Goal: Information Seeking & Learning: Learn about a topic

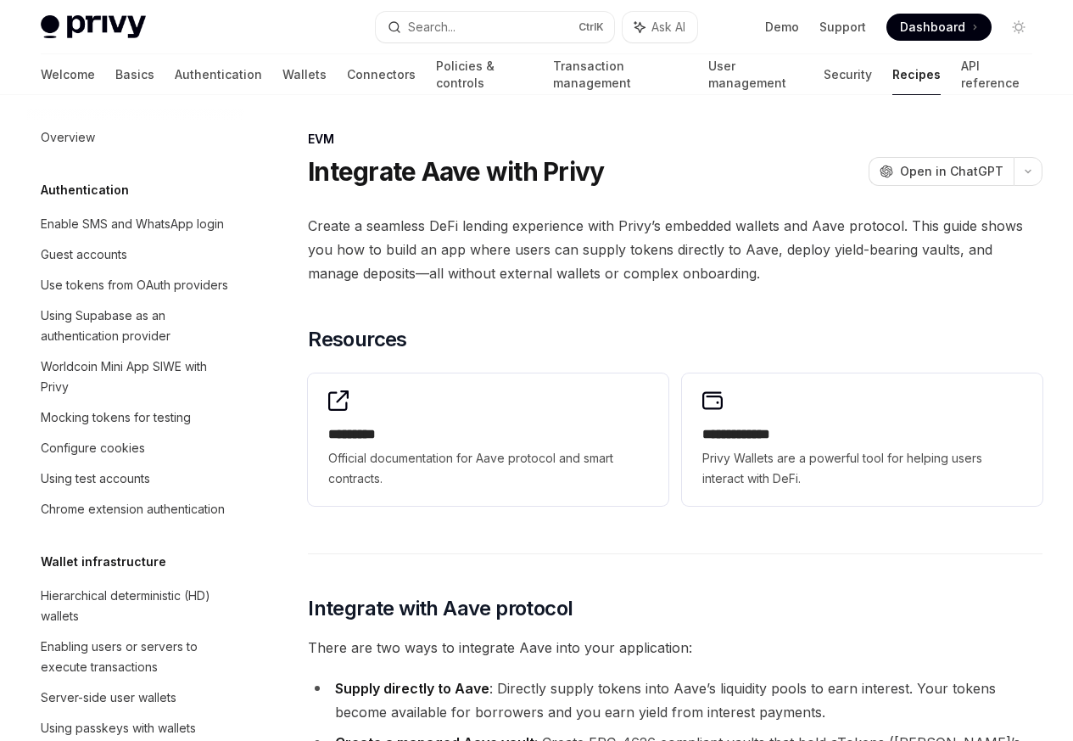
scroll to position [2428, 0]
